Goal: Transaction & Acquisition: Book appointment/travel/reservation

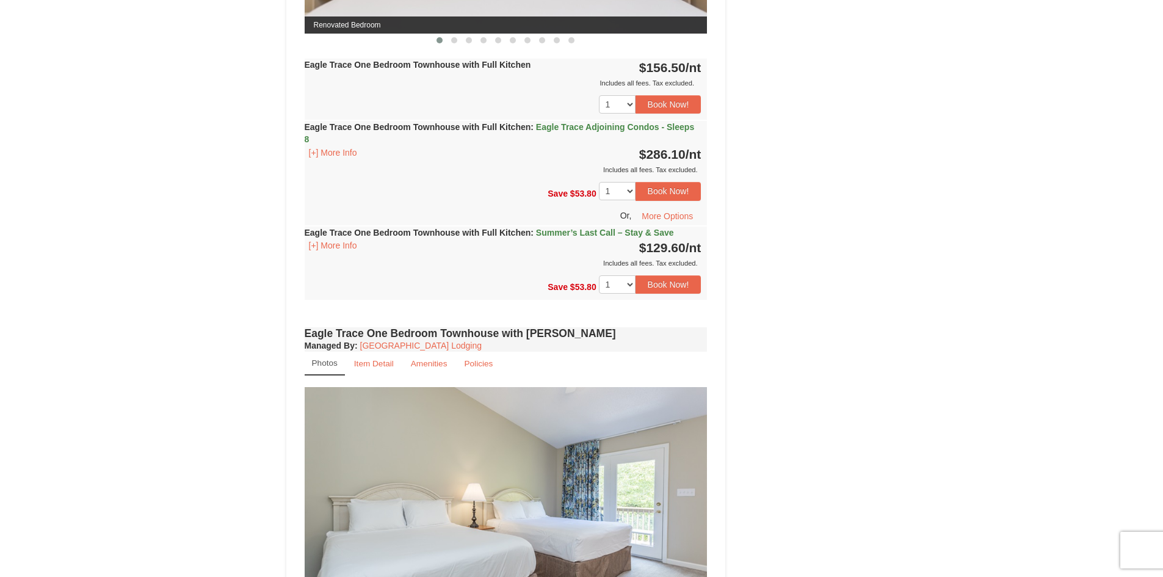
scroll to position [672, 0]
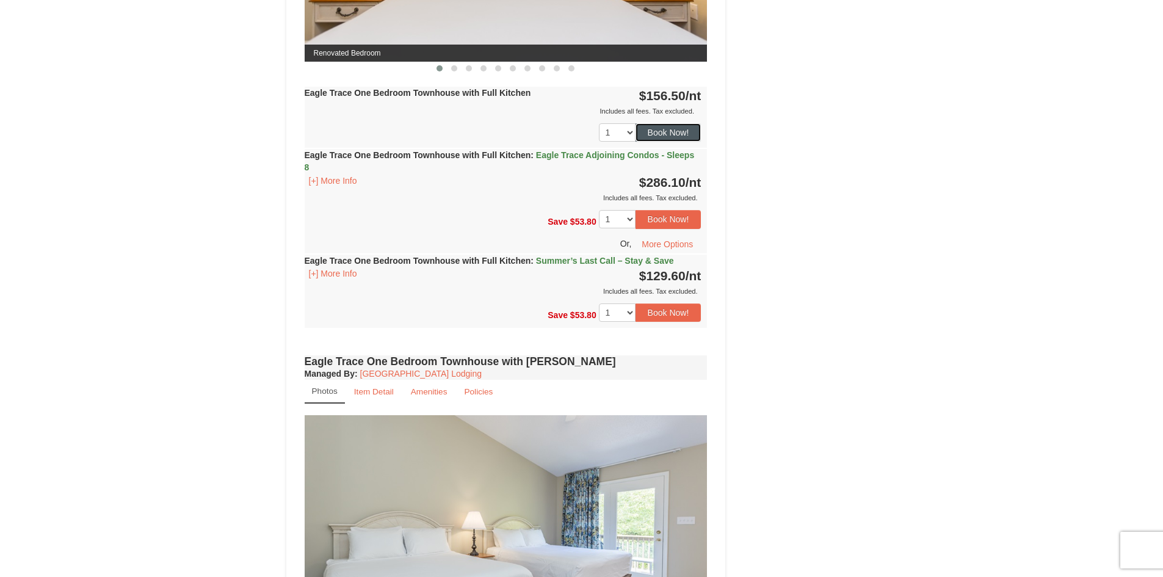
click at [655, 131] on button "Book Now!" at bounding box center [669, 132] width 66 height 18
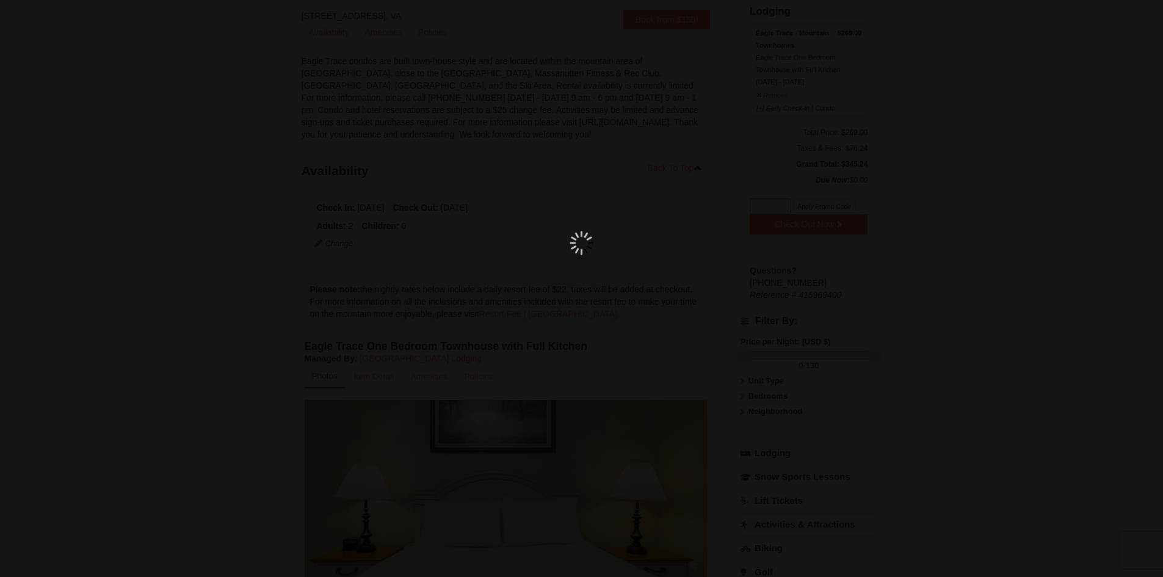
scroll to position [107, 0]
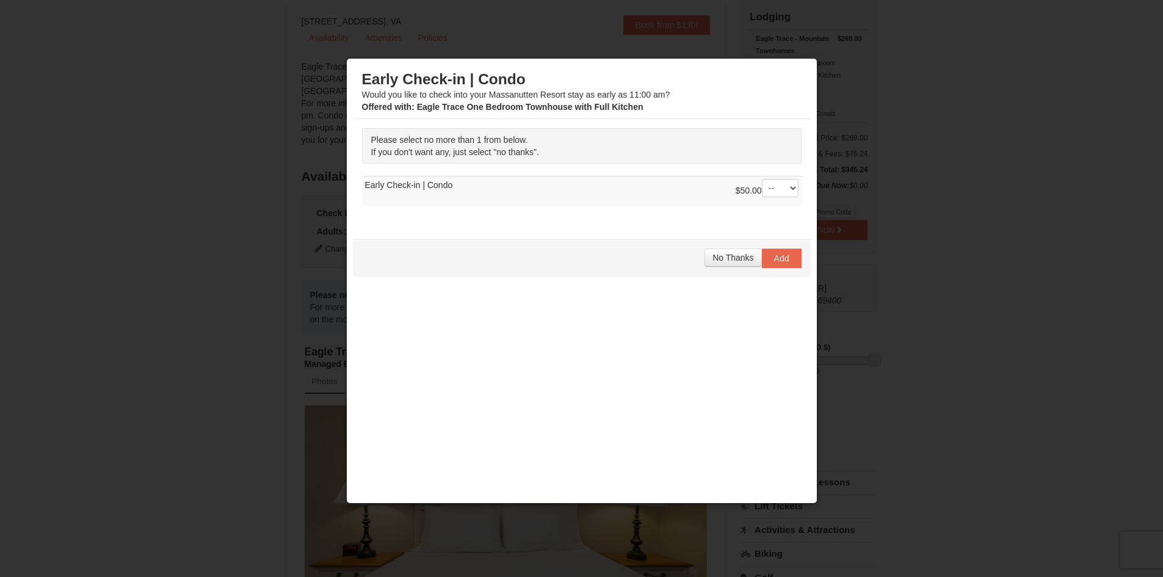
click at [405, 186] on td "$50.00 -- 01 Early Check-in | Condo" at bounding box center [582, 191] width 440 height 30
click at [438, 189] on td "$50.00 -- 01 Early Check-in | Condo" at bounding box center [582, 191] width 440 height 30
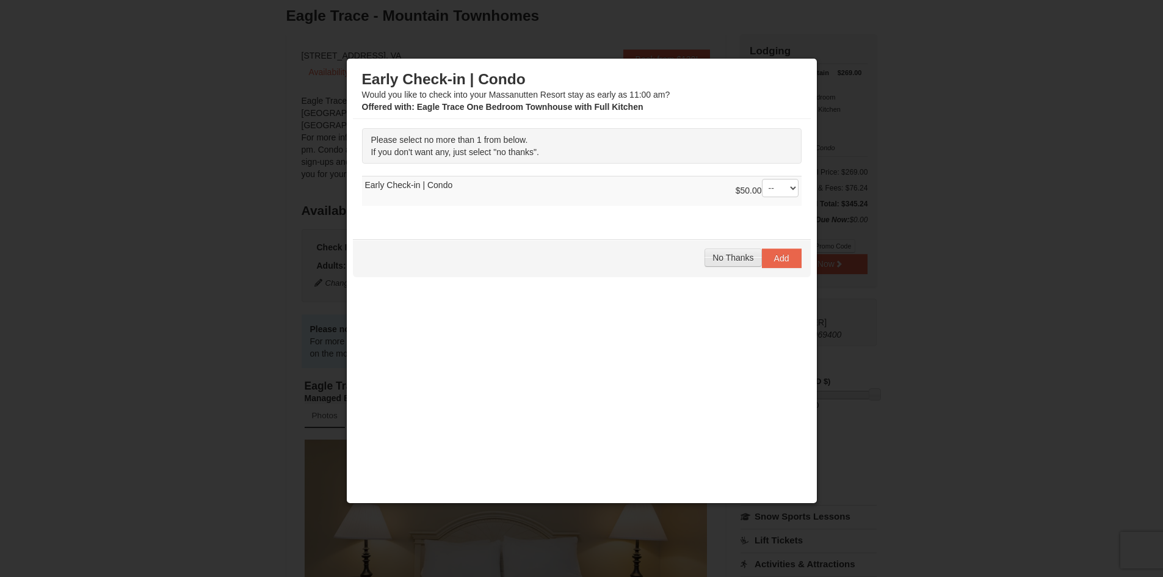
scroll to position [46, 0]
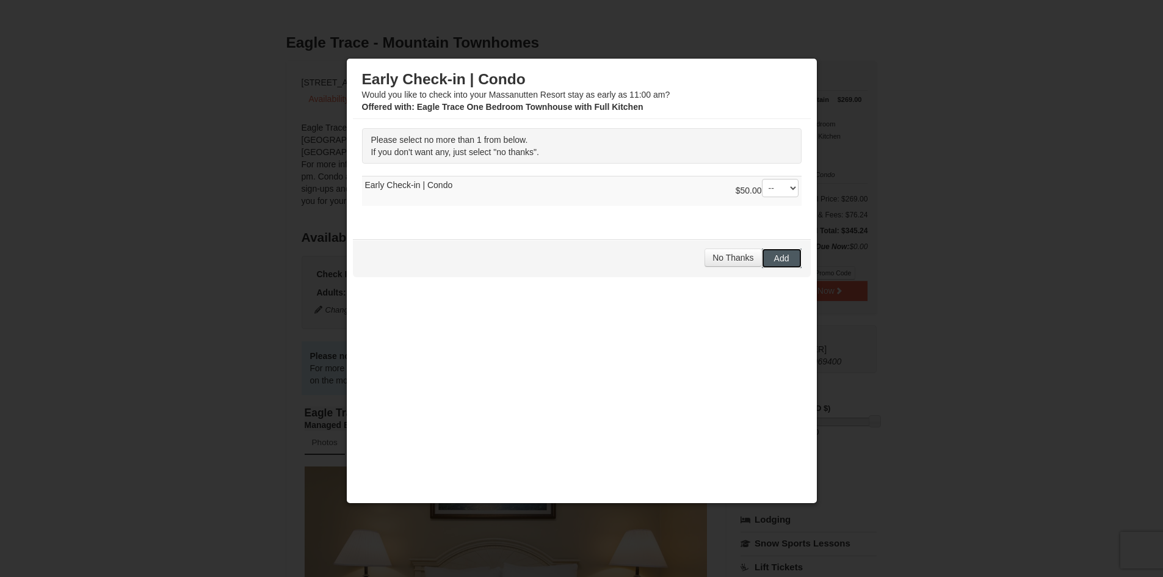
click at [782, 252] on button "Add" at bounding box center [782, 259] width 40 height 20
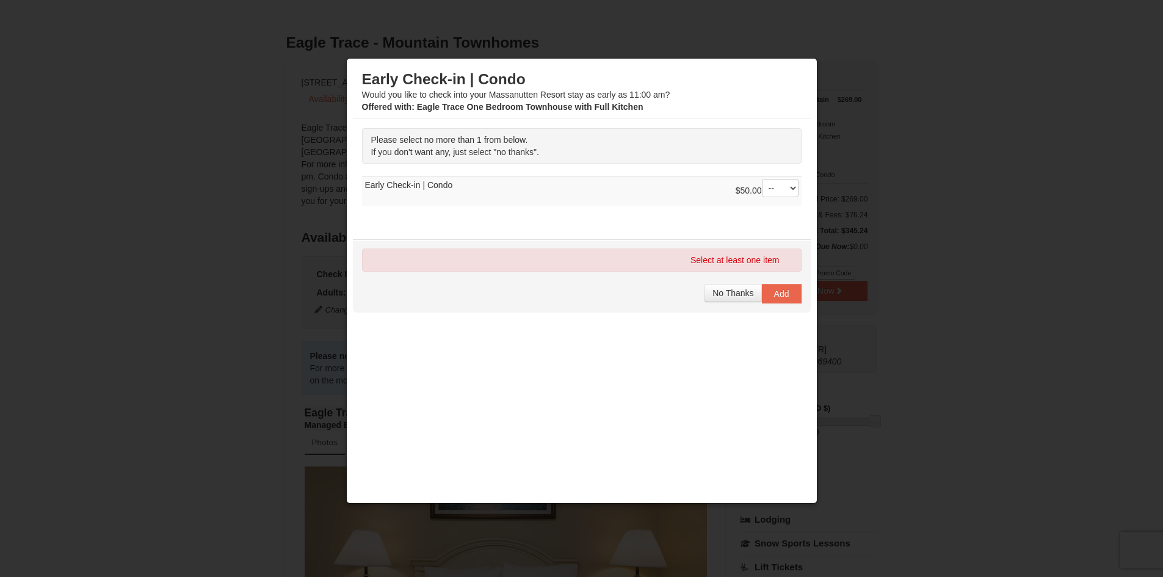
click at [415, 183] on td "$50.00 -- 01 Early Check-in | Condo" at bounding box center [582, 191] width 440 height 30
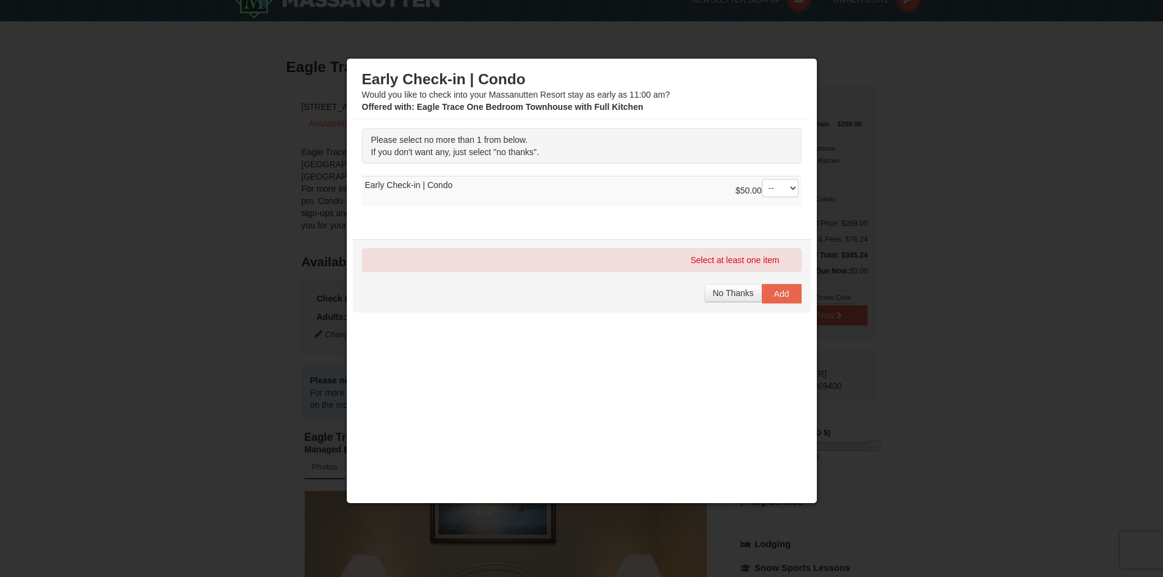
scroll to position [0, 0]
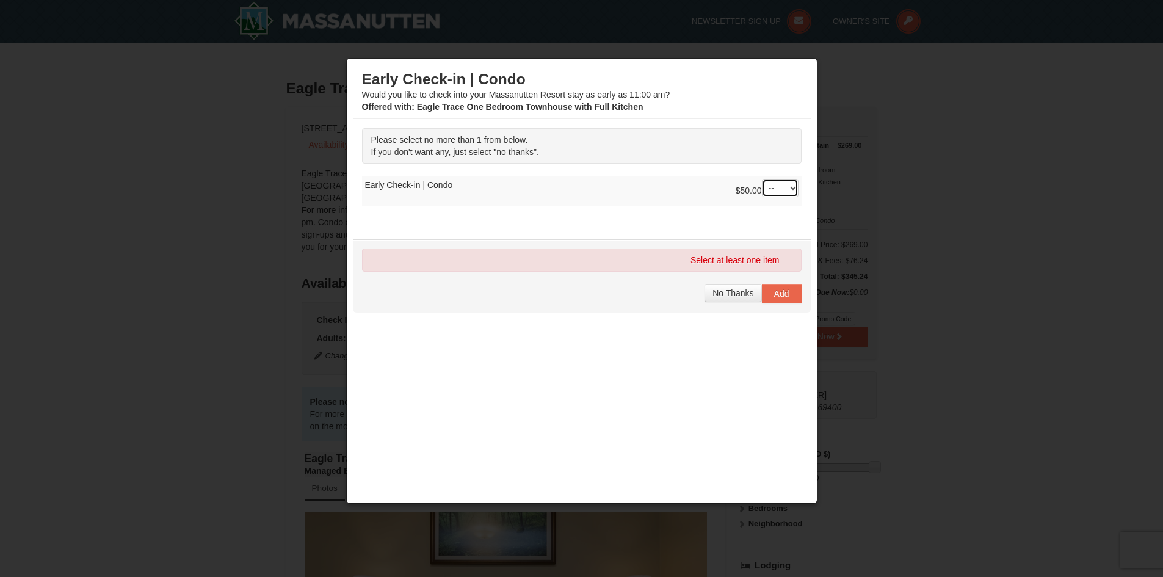
click at [793, 187] on select "-- 01" at bounding box center [780, 188] width 37 height 18
click at [739, 294] on span "No Thanks" at bounding box center [733, 293] width 41 height 10
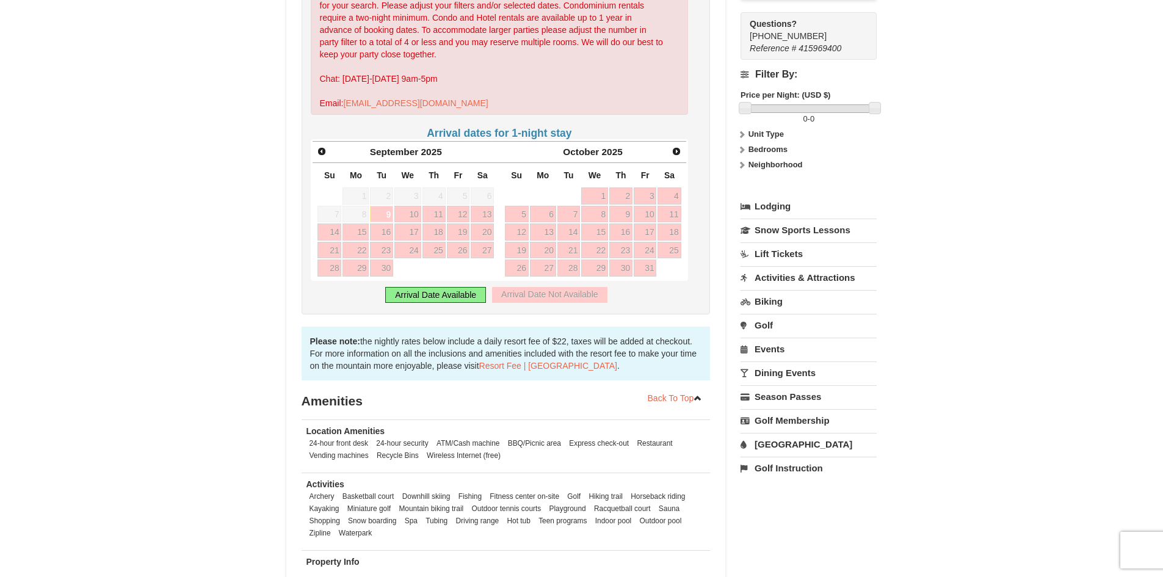
scroll to position [366, 0]
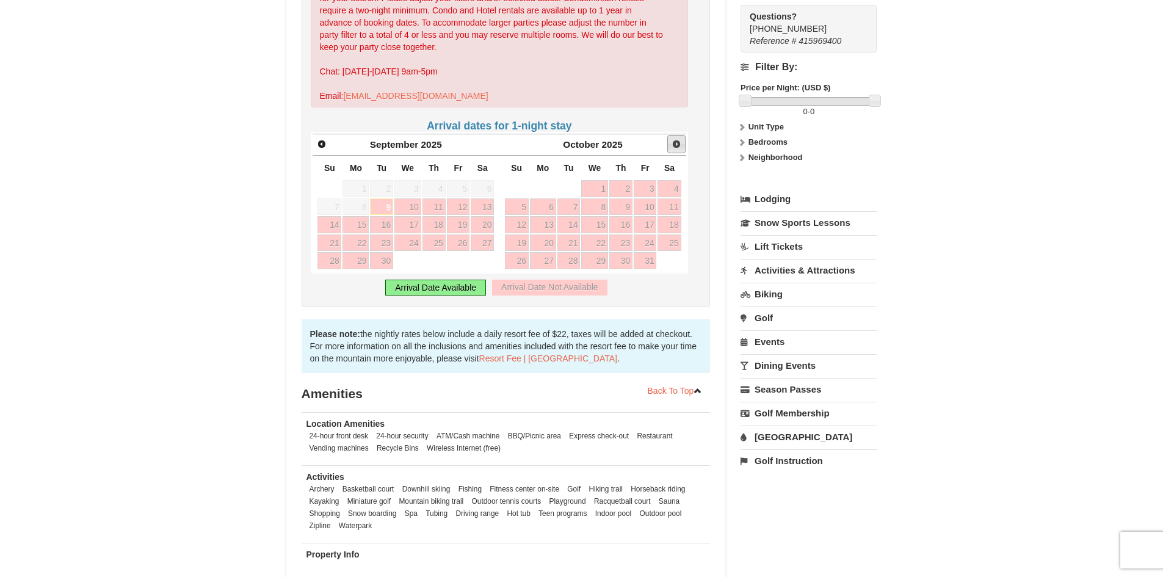
click at [672, 139] on span "Next" at bounding box center [677, 144] width 10 height 10
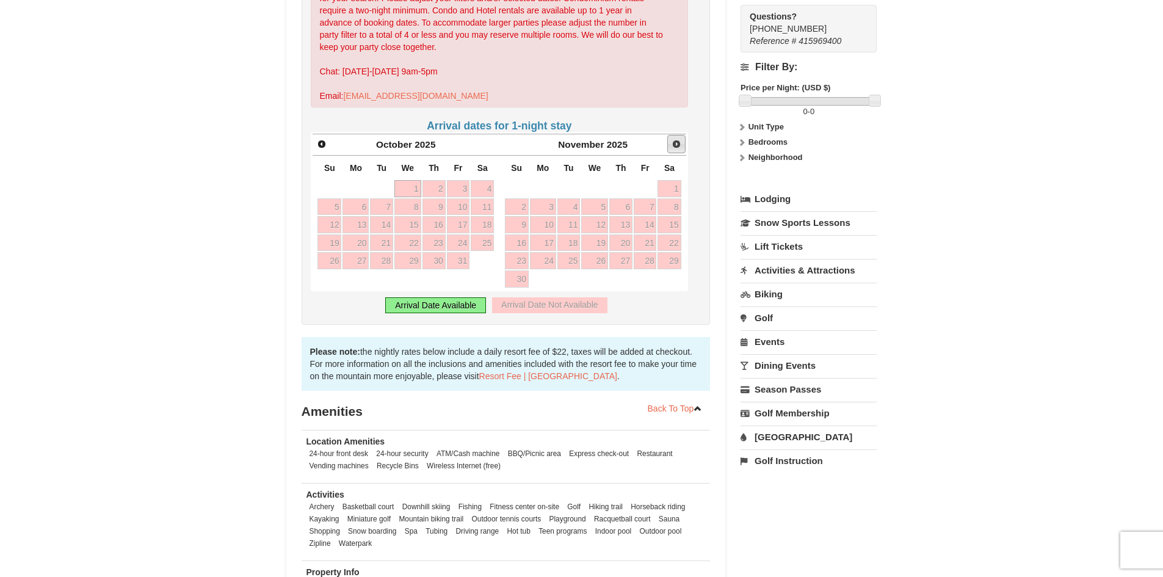
click at [672, 139] on span "Next" at bounding box center [677, 144] width 10 height 10
click at [680, 139] on span "Next" at bounding box center [677, 144] width 10 height 10
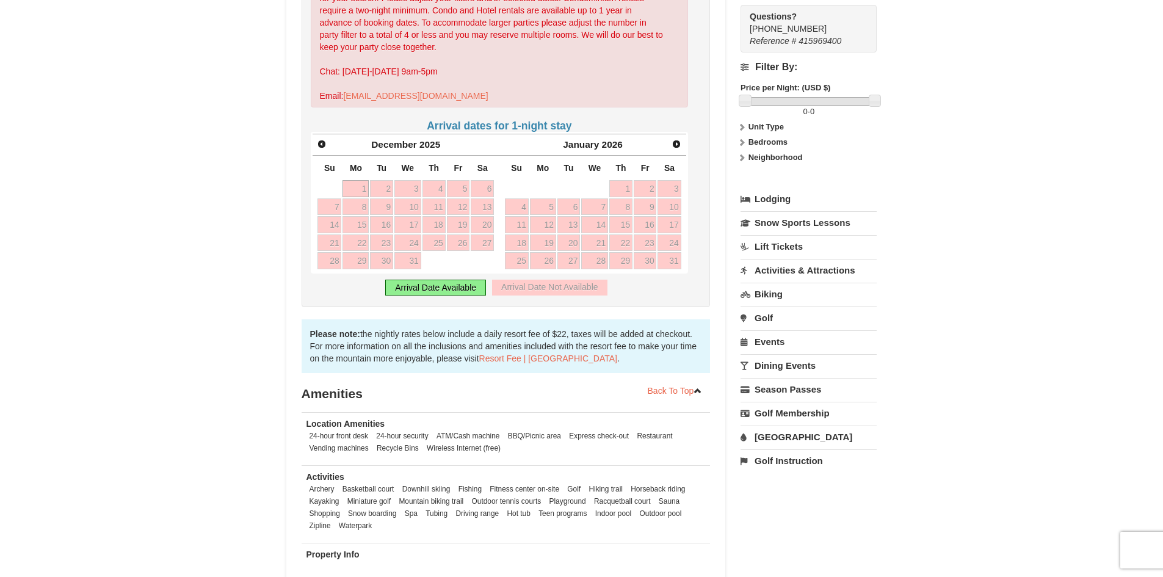
click at [465, 280] on div "Arrival Date Available" at bounding box center [435, 288] width 101 height 16
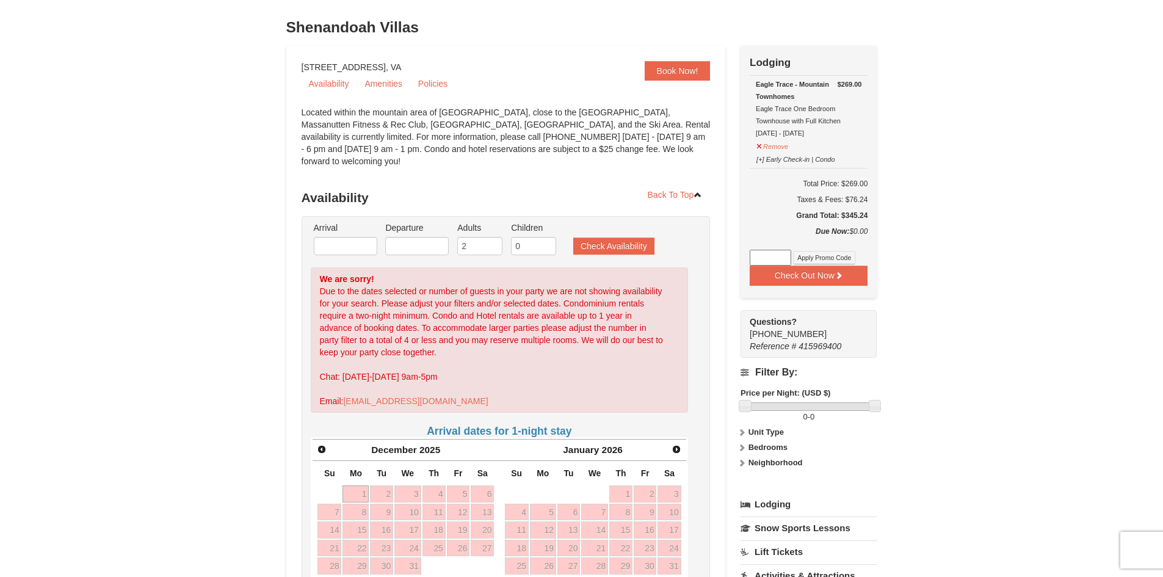
scroll to position [0, 0]
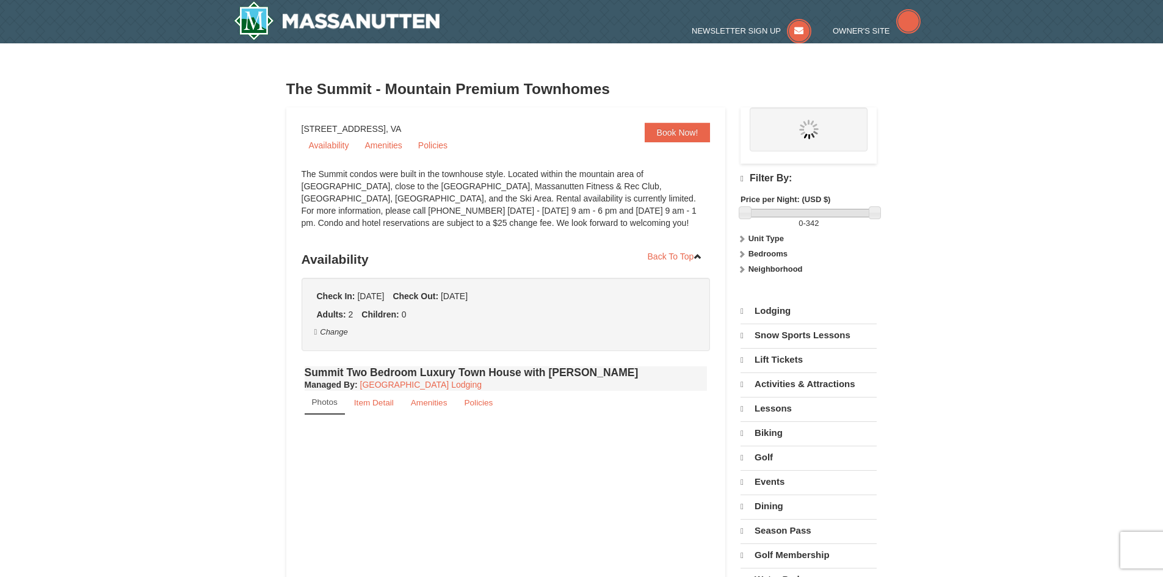
select select "9"
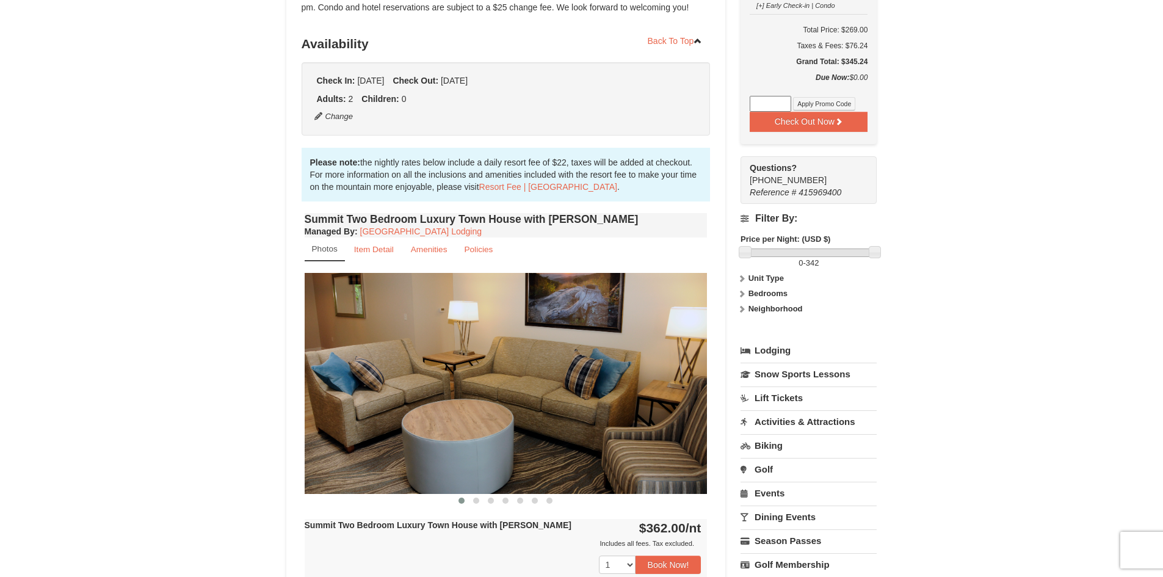
scroll to position [61, 0]
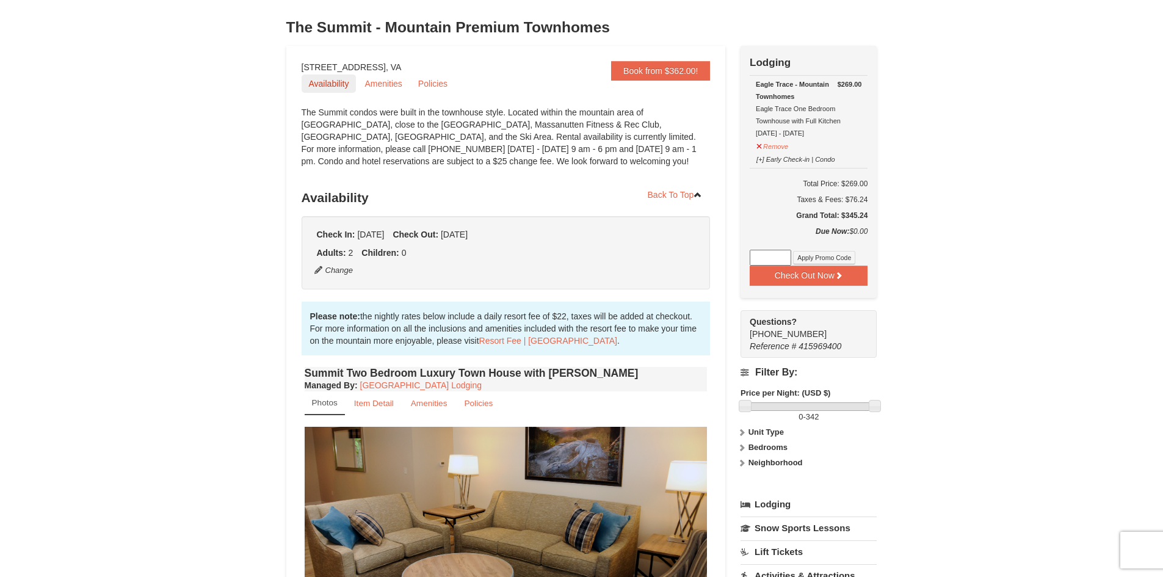
click at [339, 79] on link "Availability" at bounding box center [329, 84] width 55 height 18
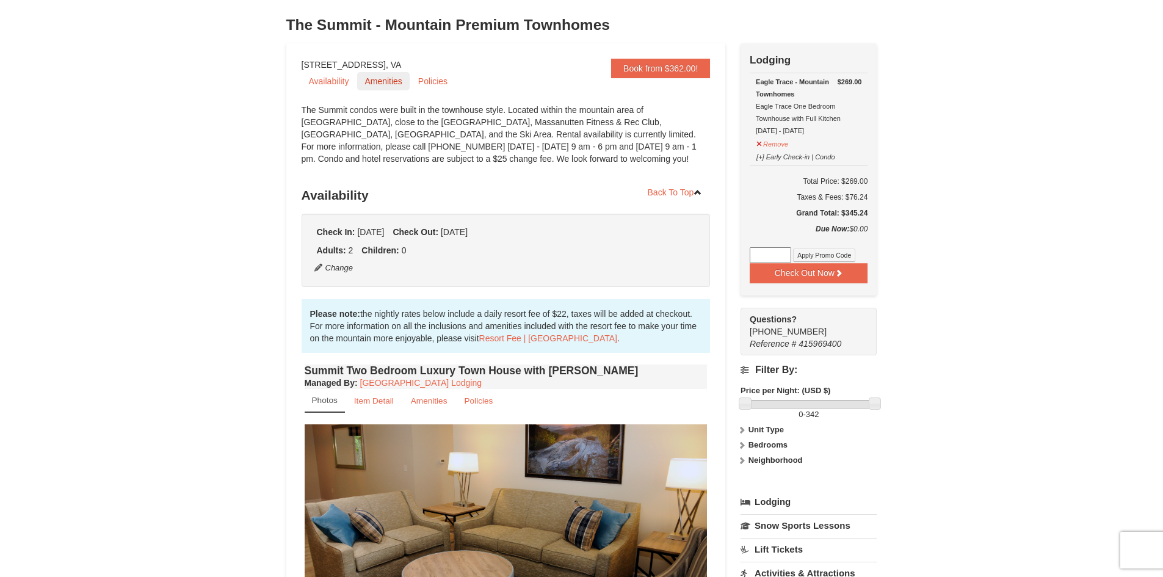
click at [373, 76] on link "Amenities" at bounding box center [383, 81] width 52 height 18
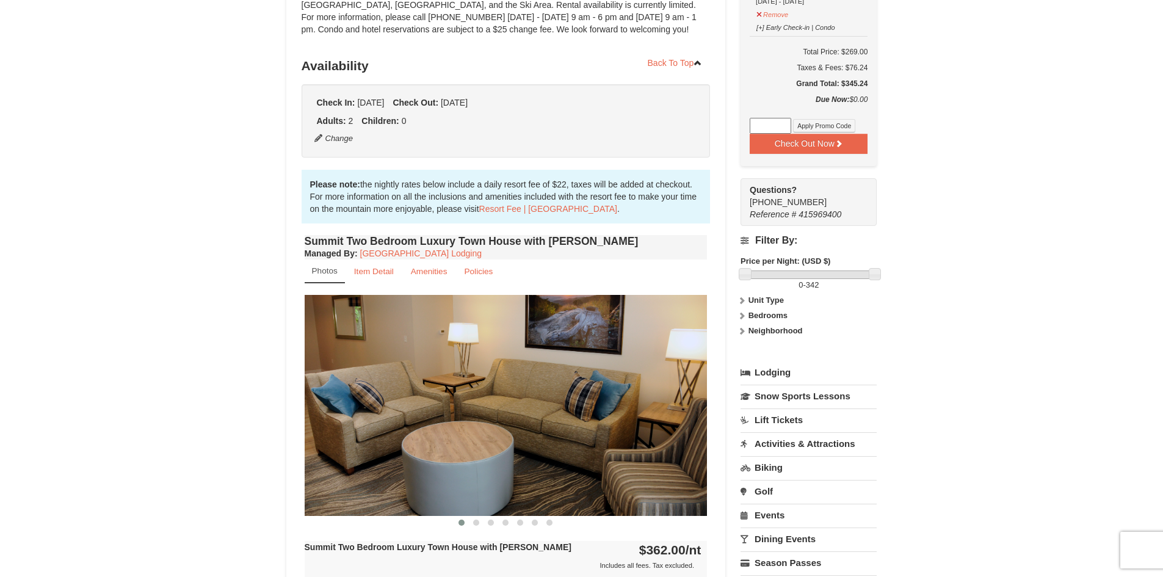
scroll to position [305, 0]
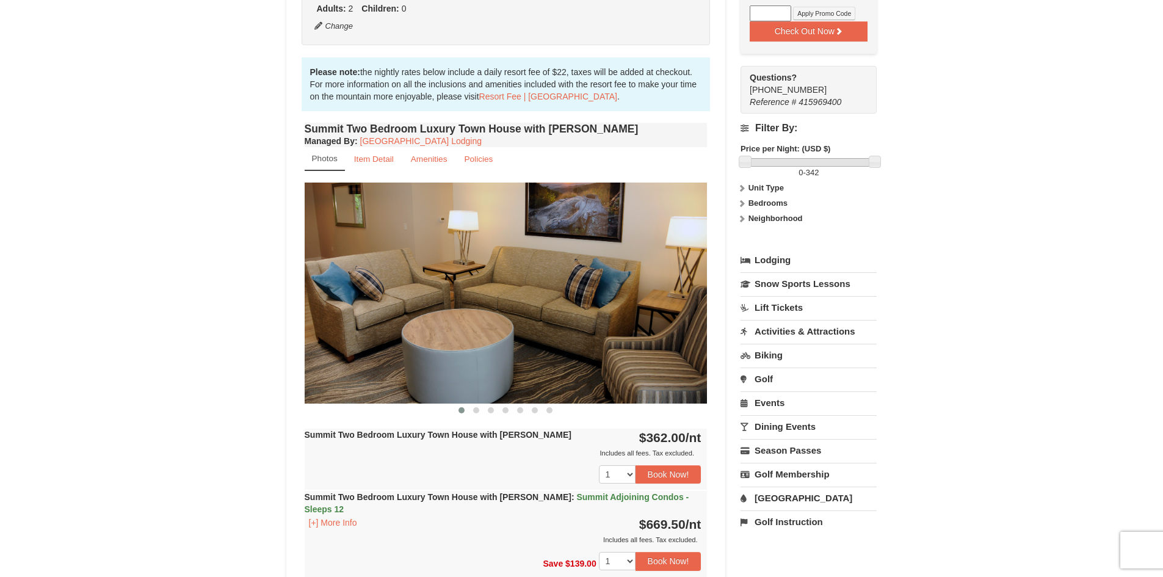
click at [842, 329] on link "Activities & Attractions" at bounding box center [809, 331] width 136 height 23
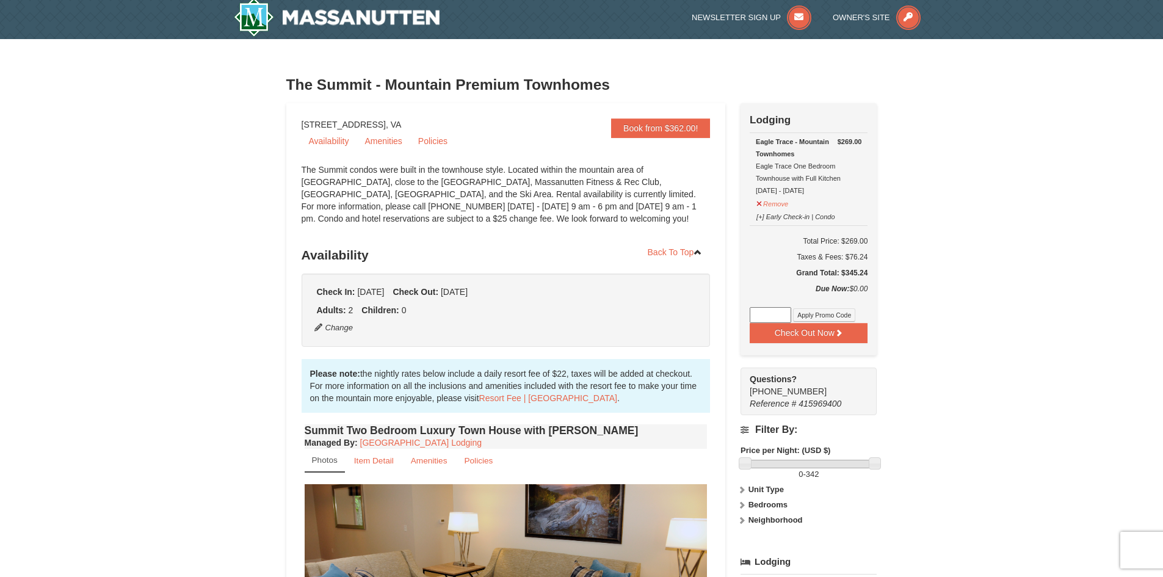
scroll to position [0, 0]
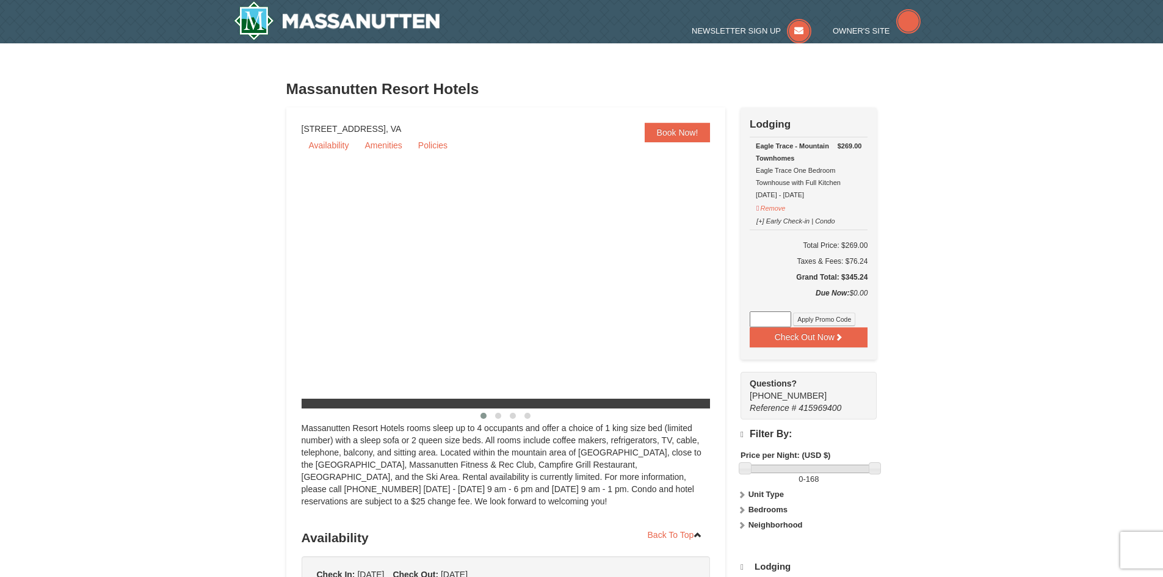
select select "9"
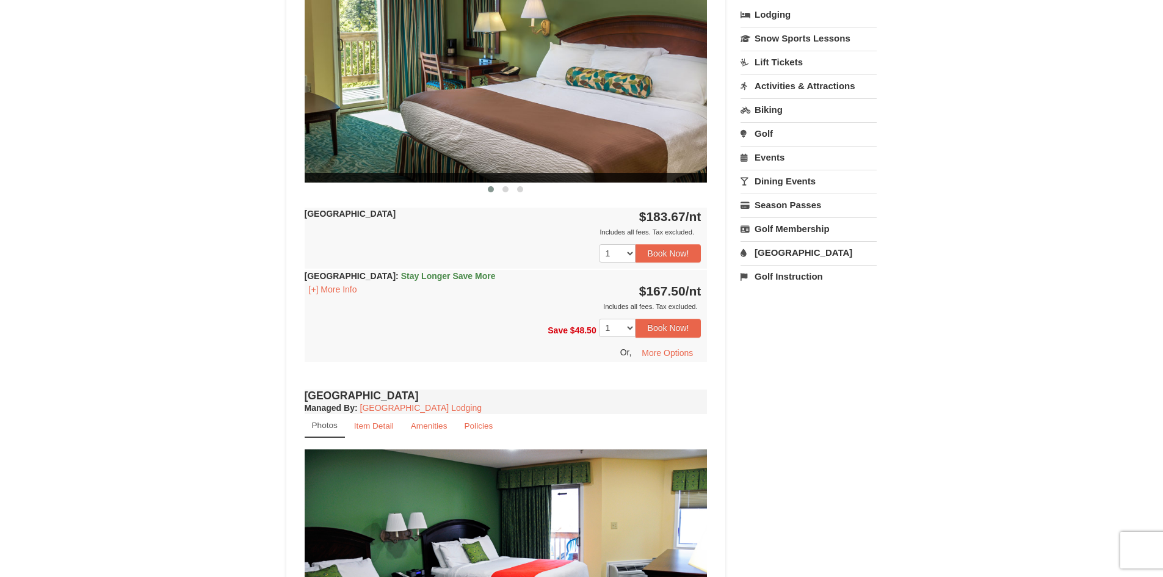
scroll to position [550, 0]
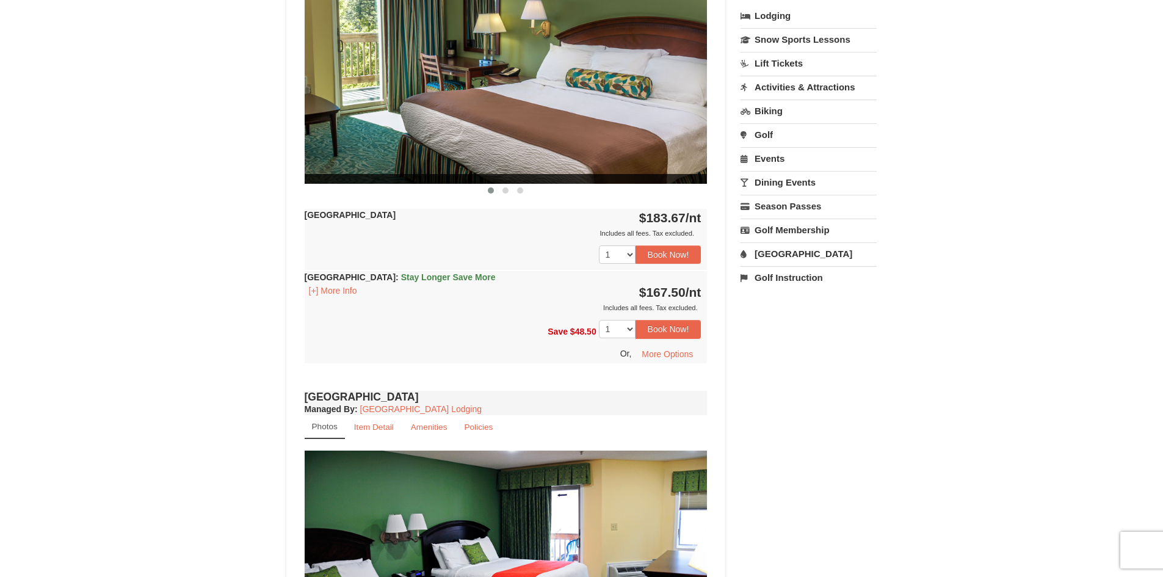
click at [671, 90] on img at bounding box center [506, 73] width 403 height 220
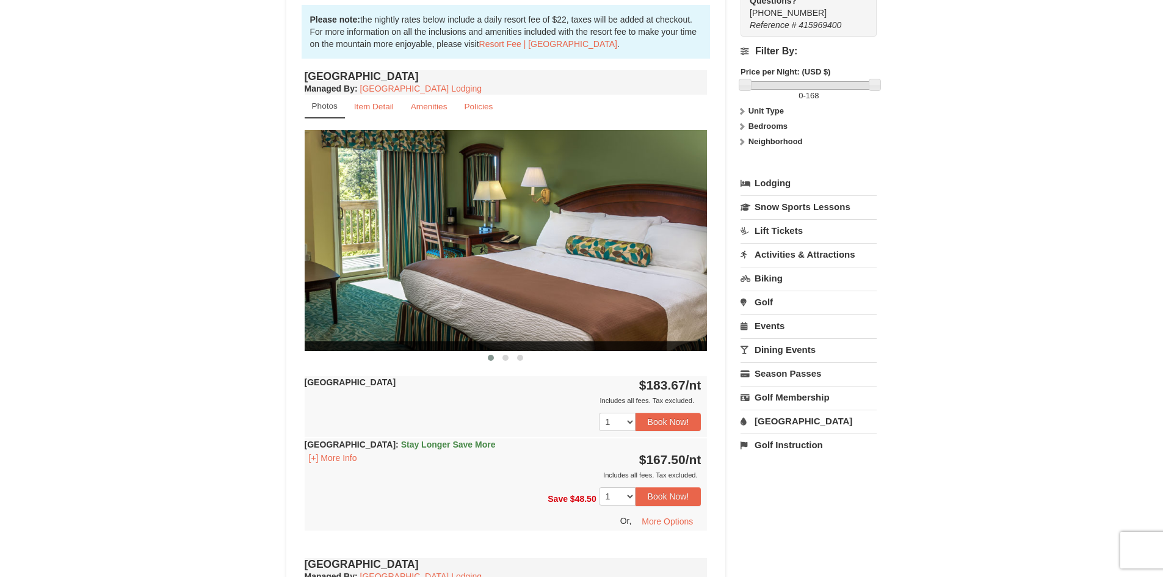
scroll to position [366, 0]
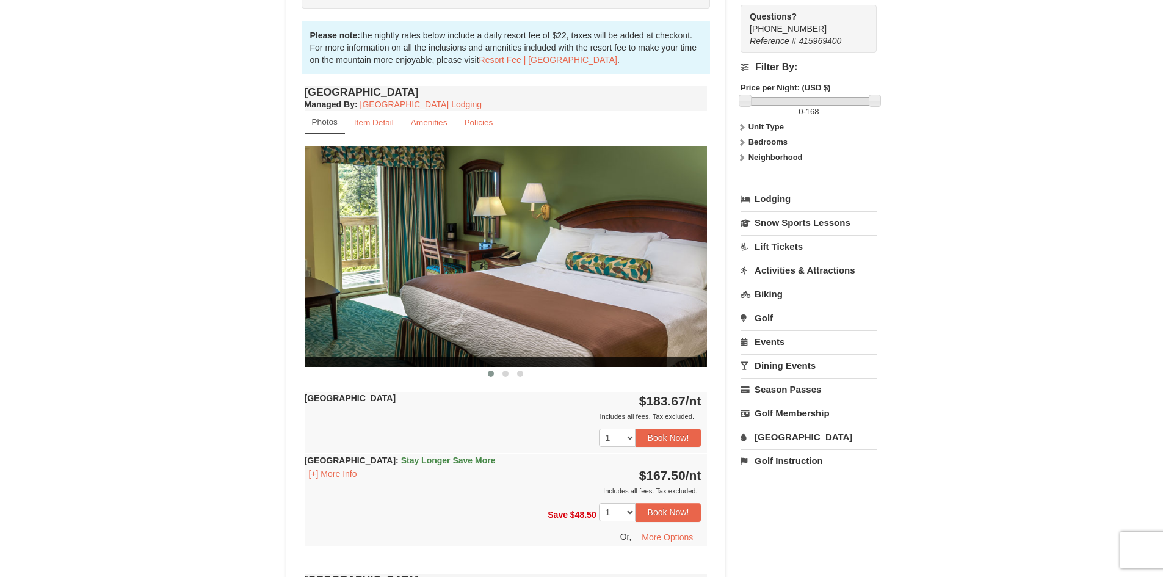
click at [694, 237] on img at bounding box center [506, 256] width 403 height 220
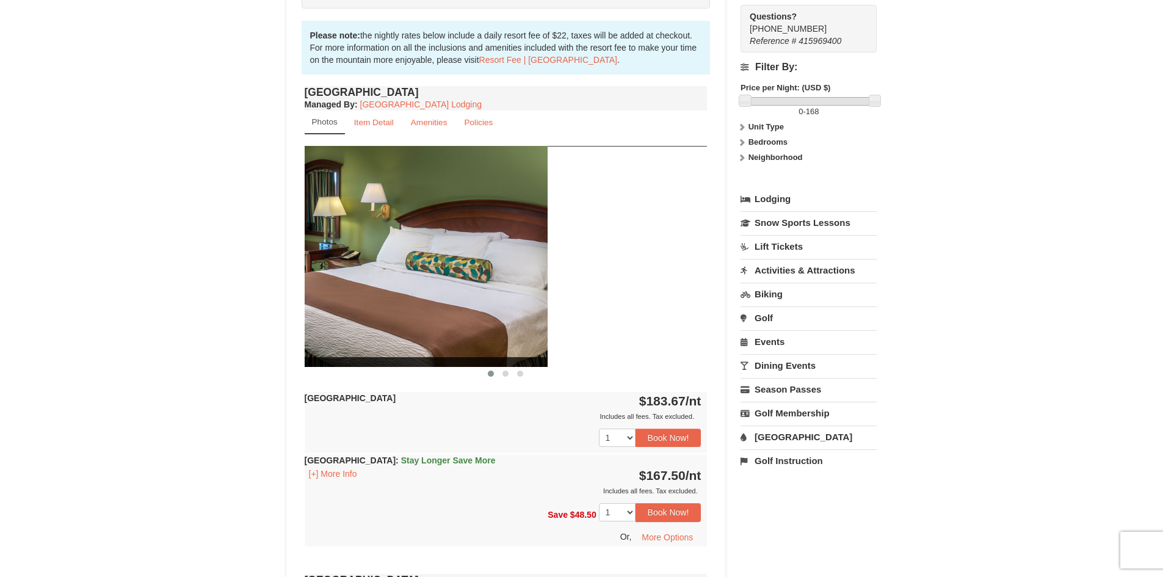
drag, startPoint x: 669, startPoint y: 247, endPoint x: 501, endPoint y: 252, distance: 168.6
click at [501, 252] on img at bounding box center [346, 256] width 403 height 220
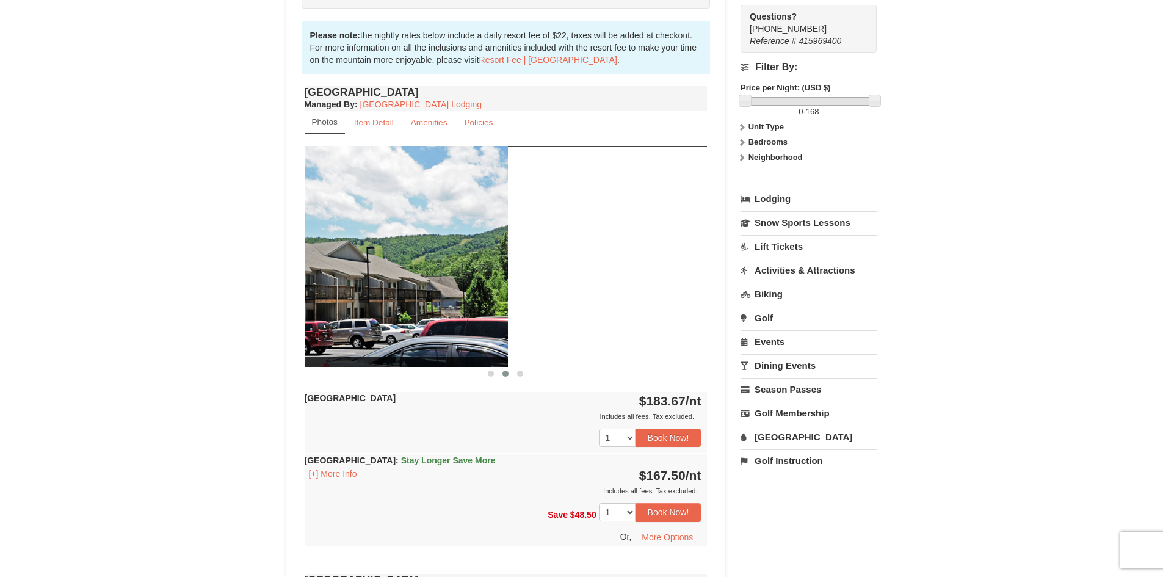
drag, startPoint x: 617, startPoint y: 272, endPoint x: 407, endPoint y: 285, distance: 209.9
click at [410, 285] on img at bounding box center [306, 256] width 403 height 220
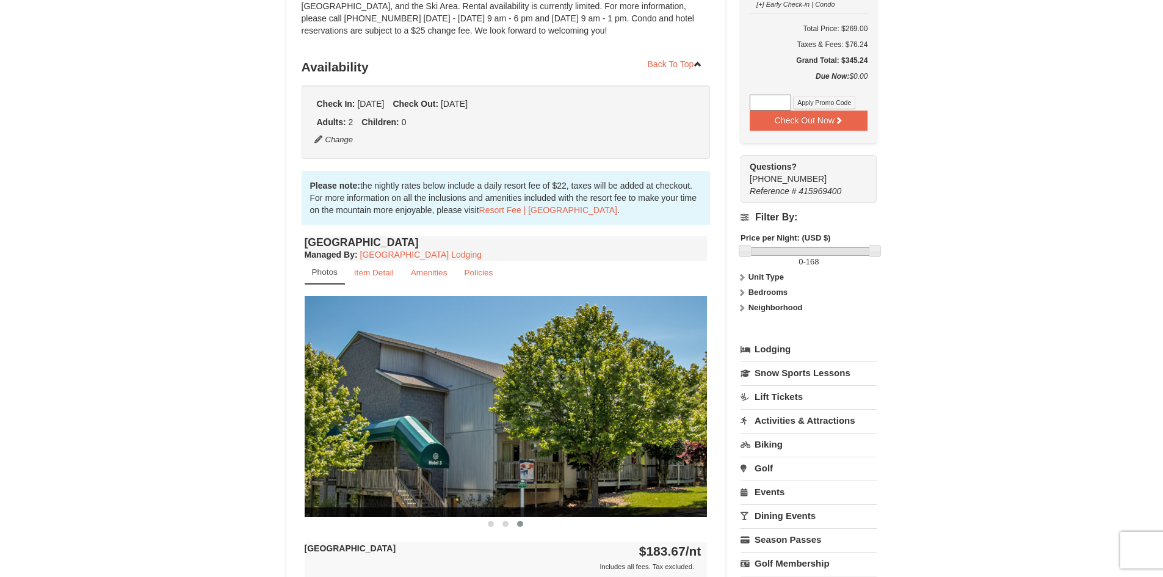
scroll to position [183, 0]
